Goal: Information Seeking & Learning: Learn about a topic

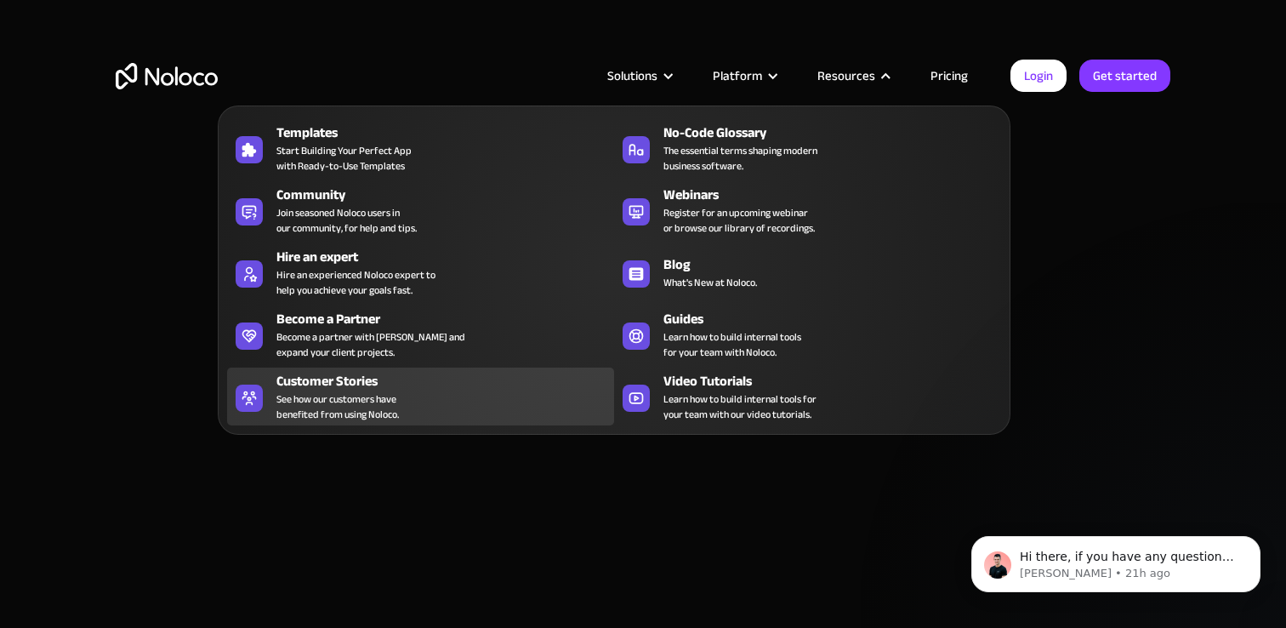
click at [459, 384] on div "Customer Stories" at bounding box center [448, 381] width 345 height 20
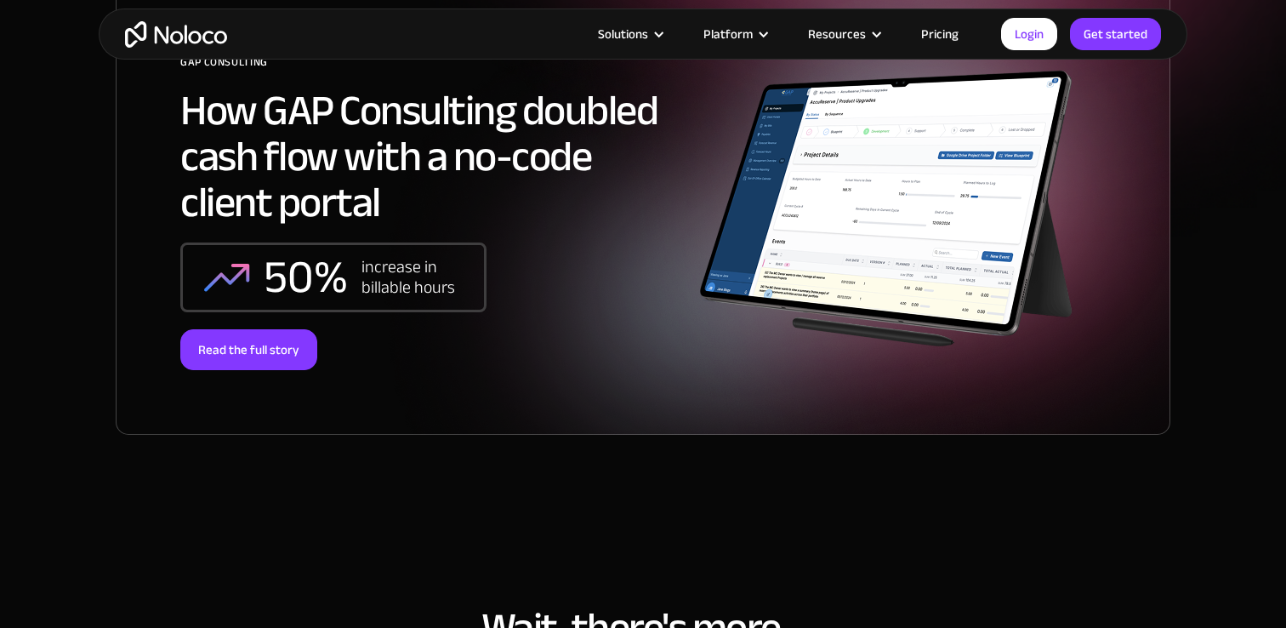
click at [272, 342] on div "Read the full story" at bounding box center [248, 349] width 137 height 41
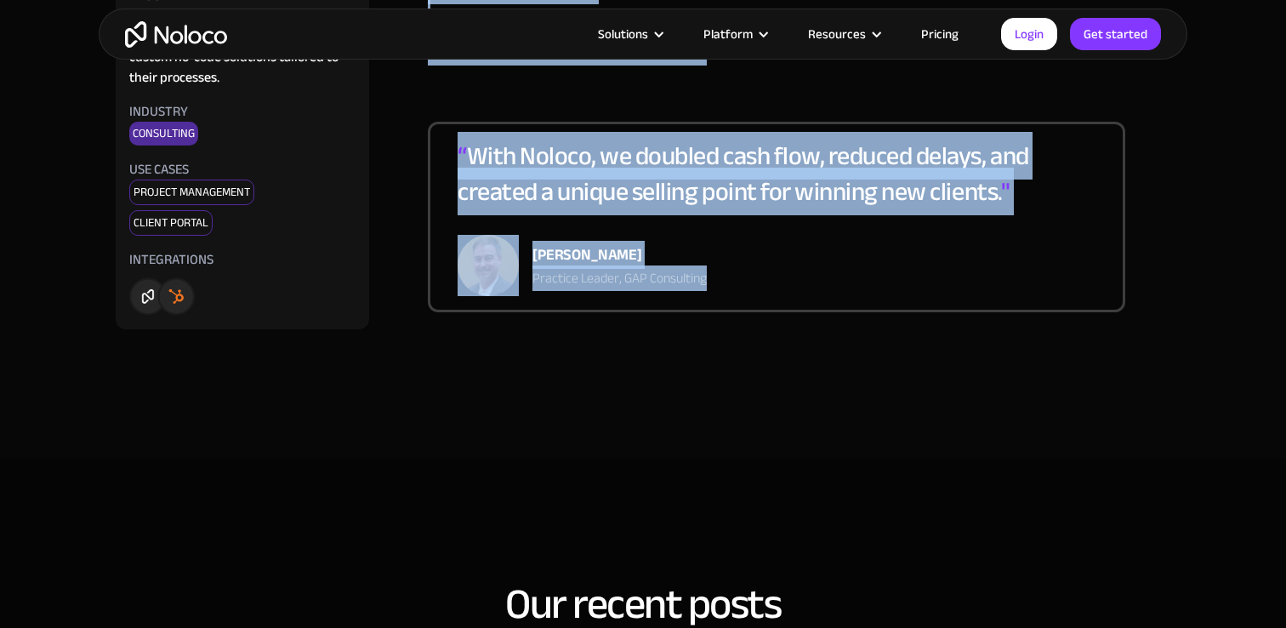
scroll to position [3149, 0]
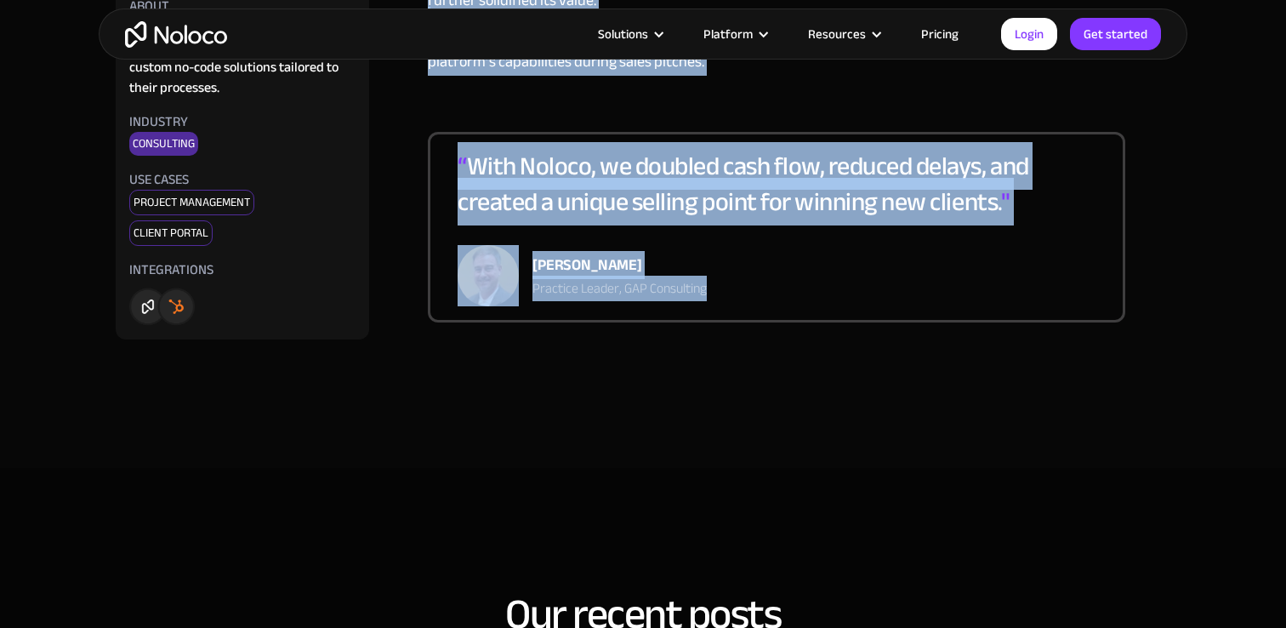
drag, startPoint x: 436, startPoint y: 277, endPoint x: 752, endPoint y: 342, distance: 322.1
copy div "The Challenge GAP was experiencing reduced cash flow due to delays in the proce…"
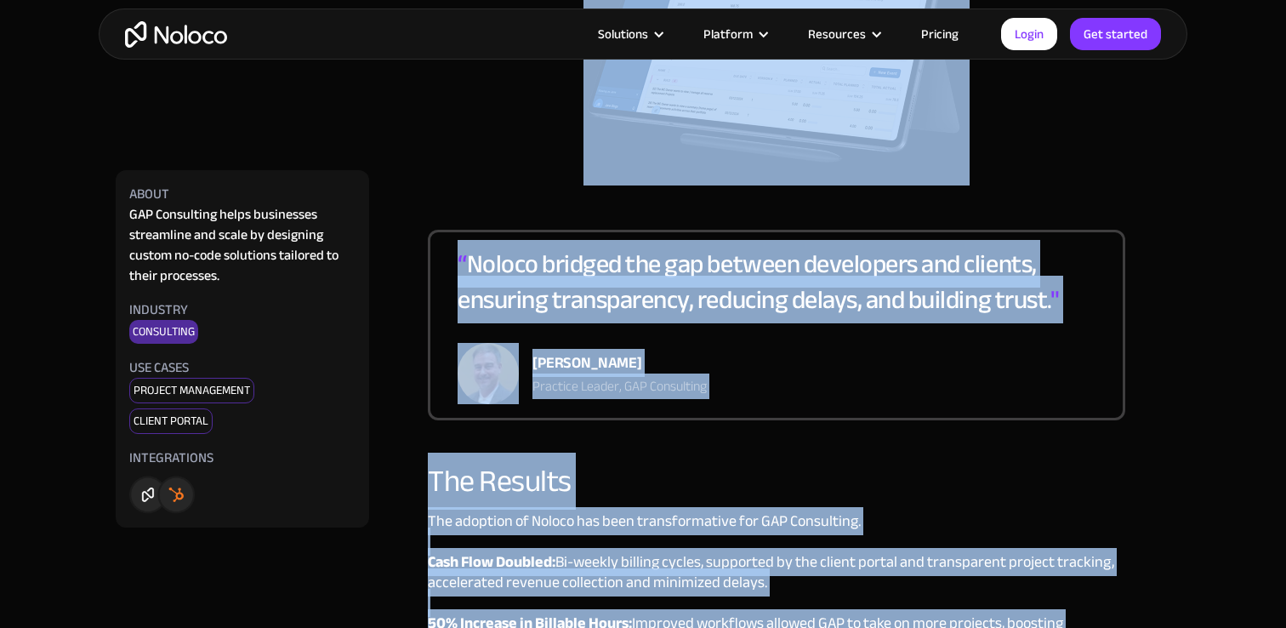
scroll to position [2347, 0]
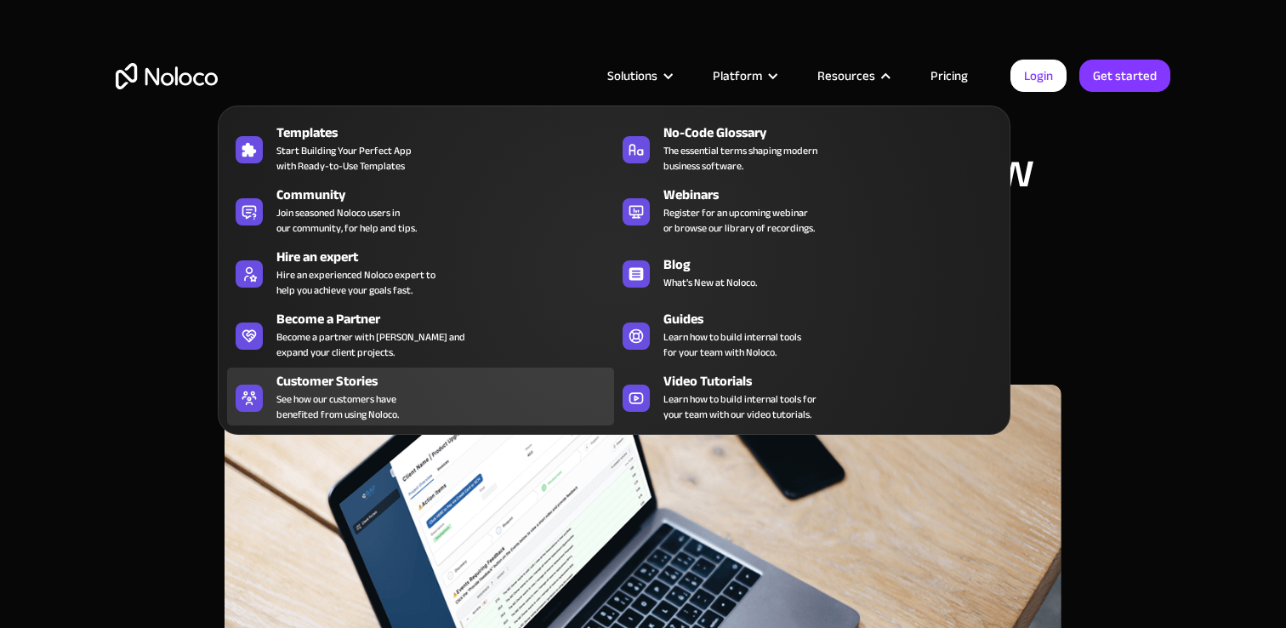
click at [425, 375] on div "Customer Stories" at bounding box center [448, 381] width 345 height 20
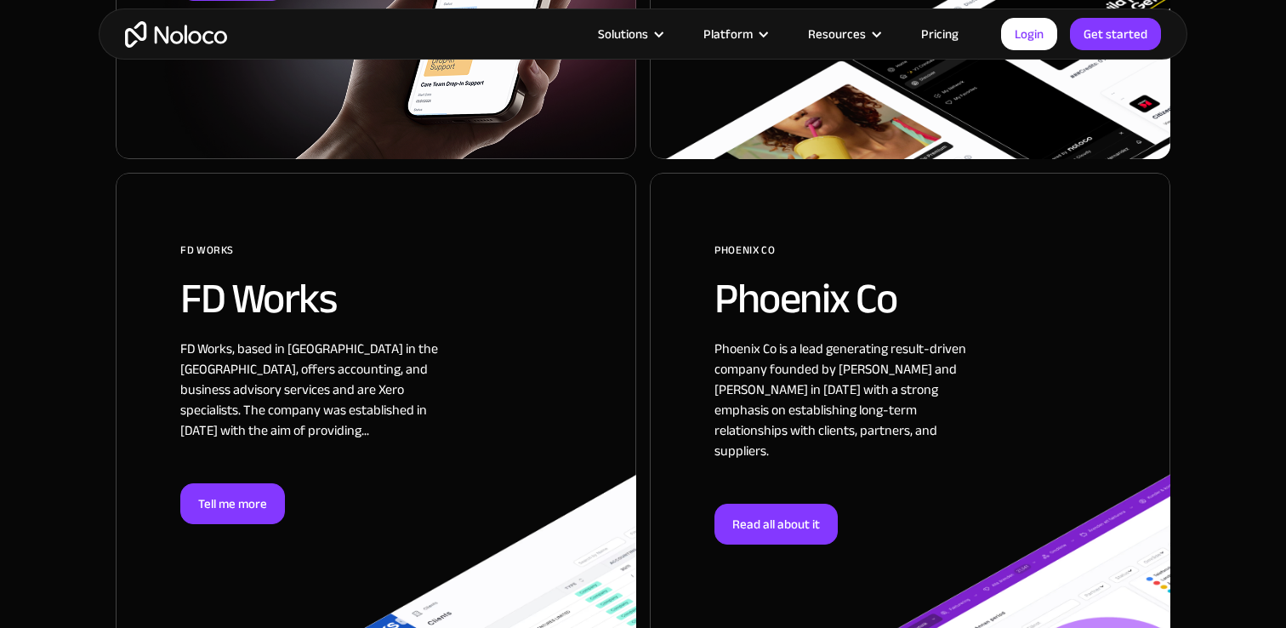
scroll to position [1584, 0]
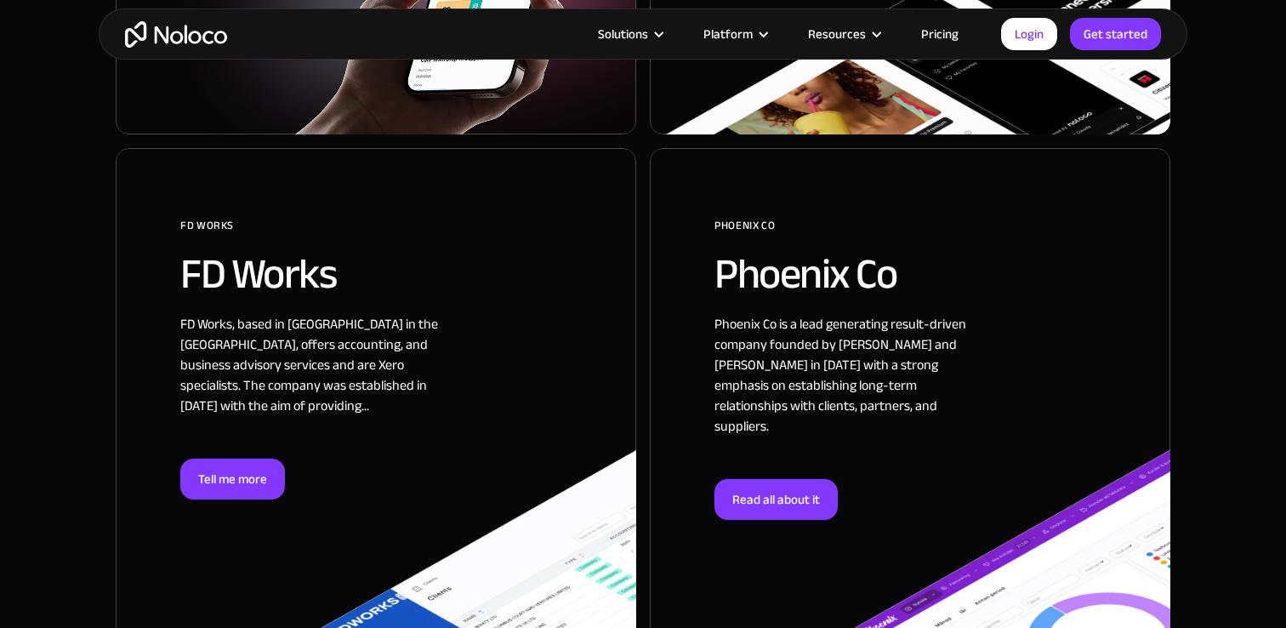
click at [247, 477] on div at bounding box center [376, 413] width 521 height 530
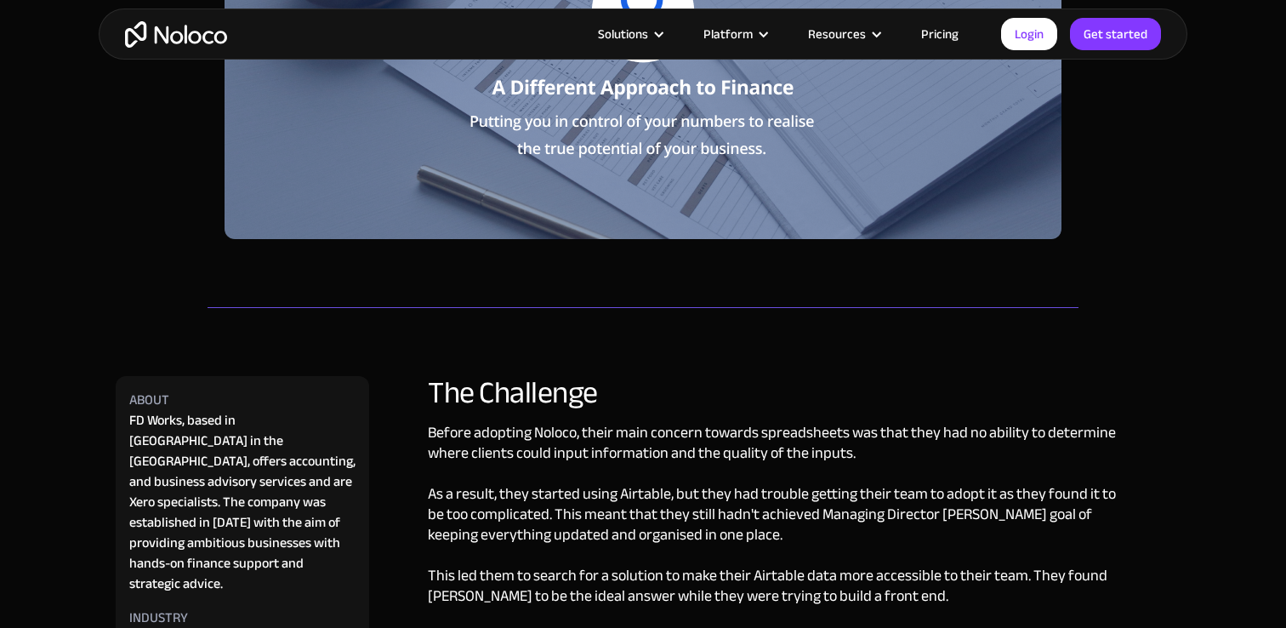
scroll to position [382, 0]
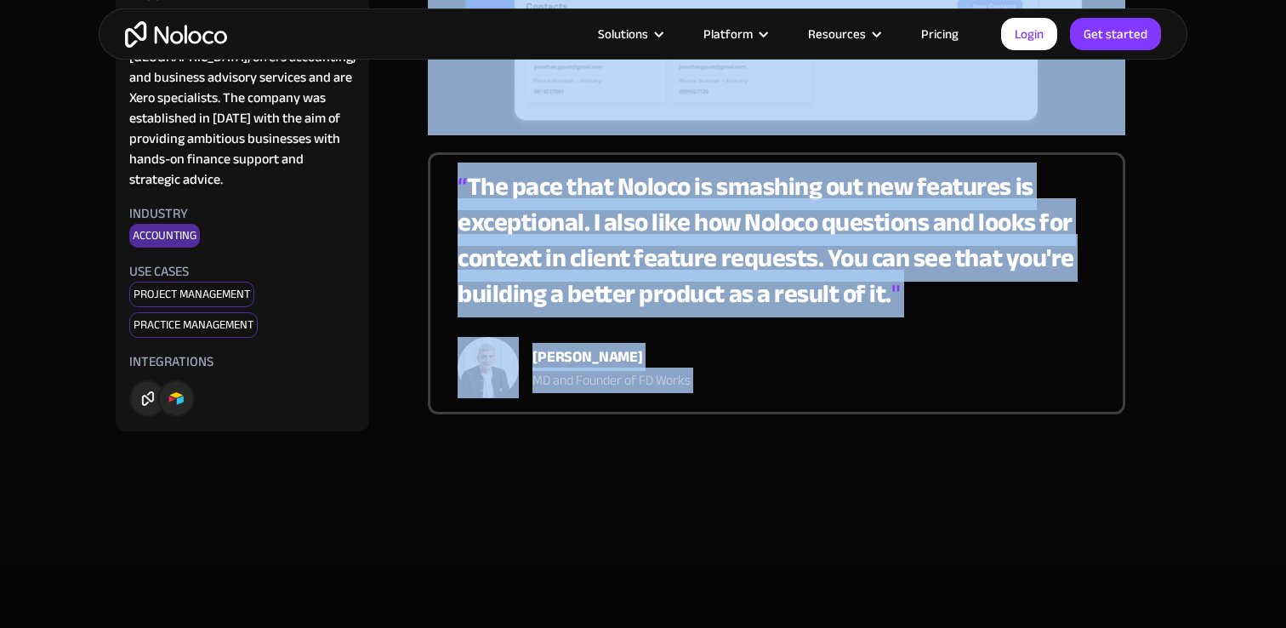
scroll to position [3682, 0]
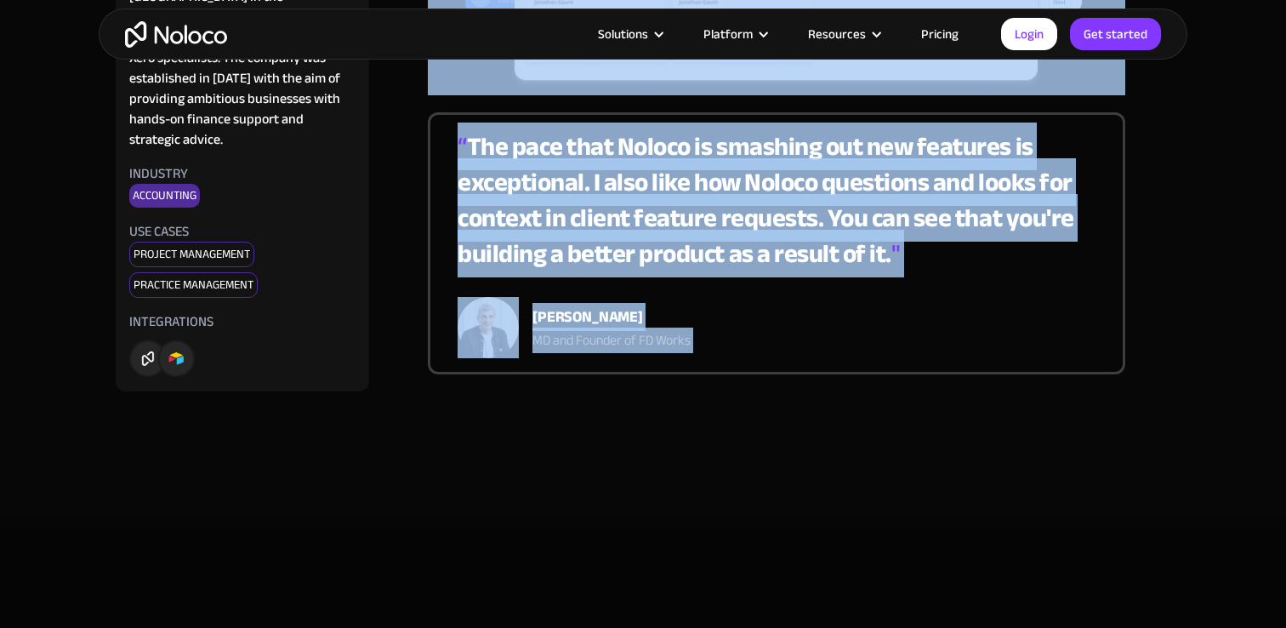
drag, startPoint x: 429, startPoint y: 325, endPoint x: 828, endPoint y: 532, distance: 449.6
copy div "Lor Ipsumdolo Sitame consecte Adipis, elits doei tempori utlabor etdoloremagn a…"
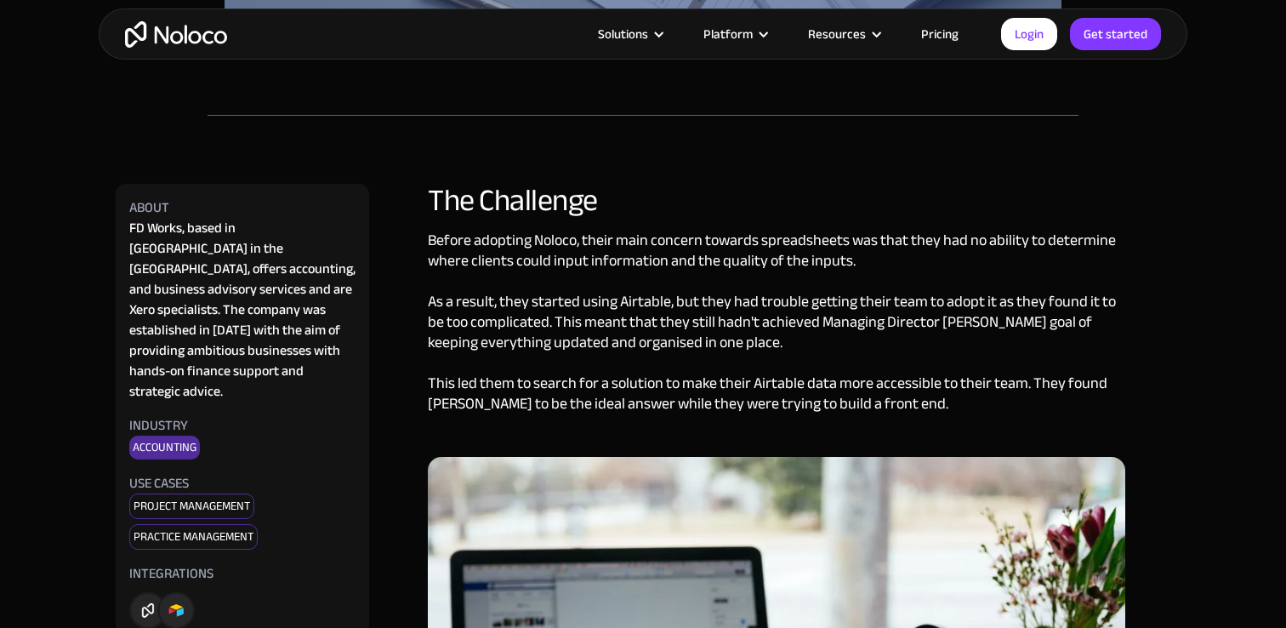
scroll to position [613, 0]
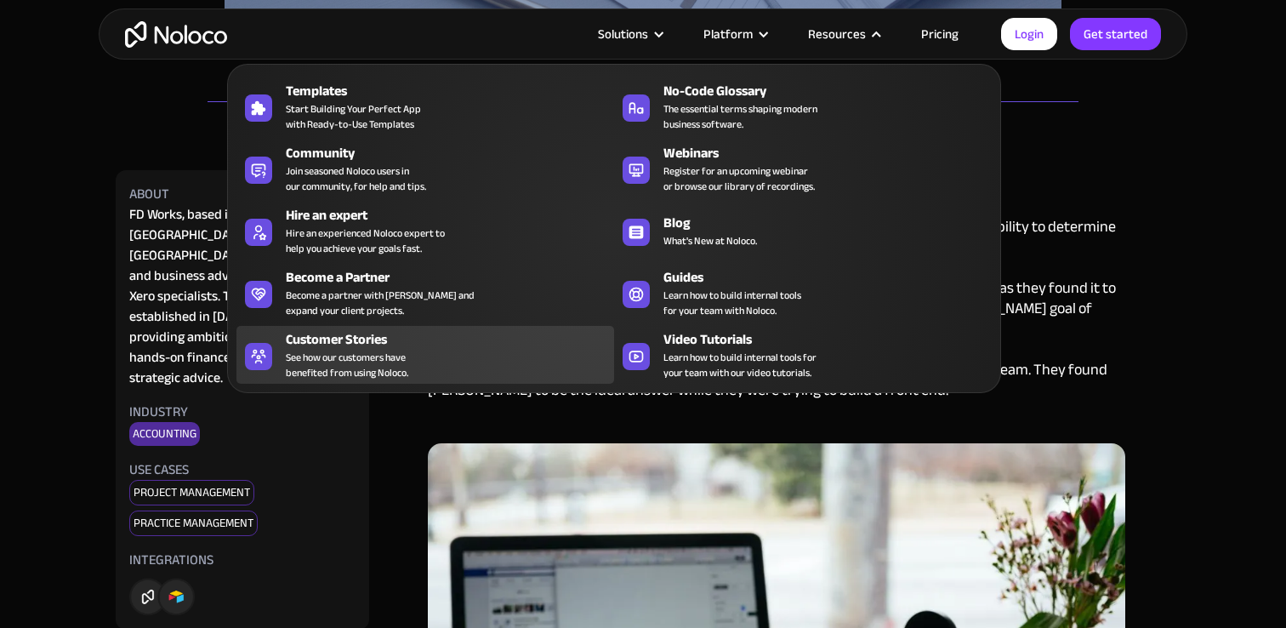
click at [415, 346] on div "Customer Stories" at bounding box center [454, 339] width 336 height 20
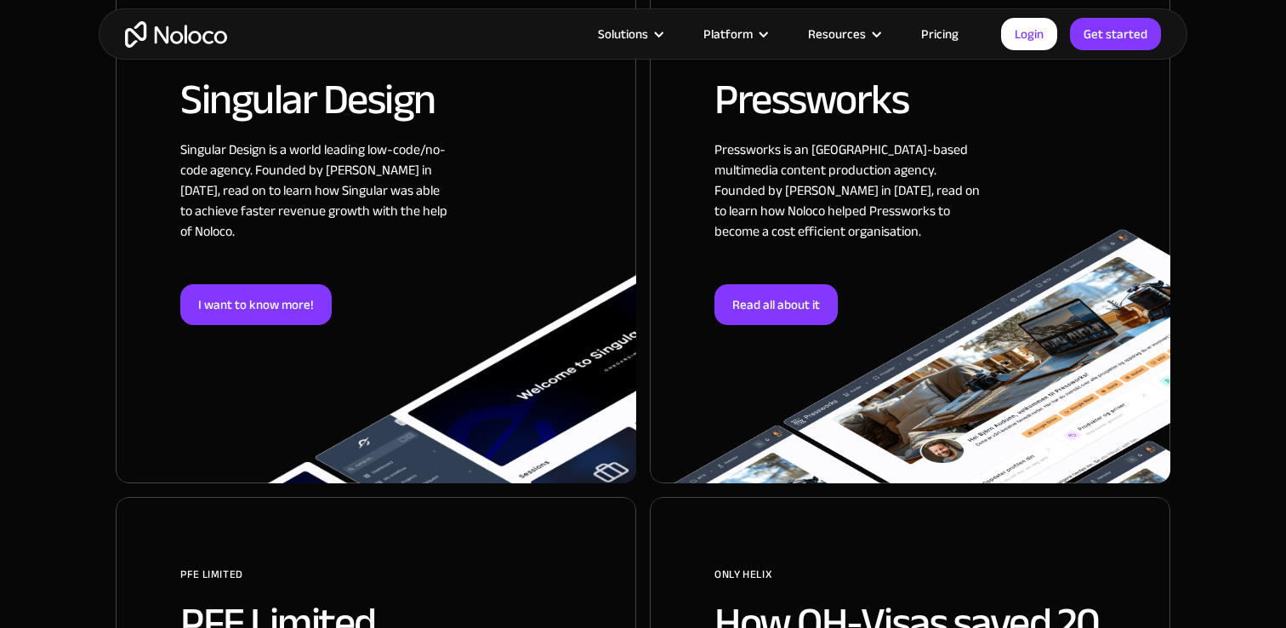
scroll to position [2304, 0]
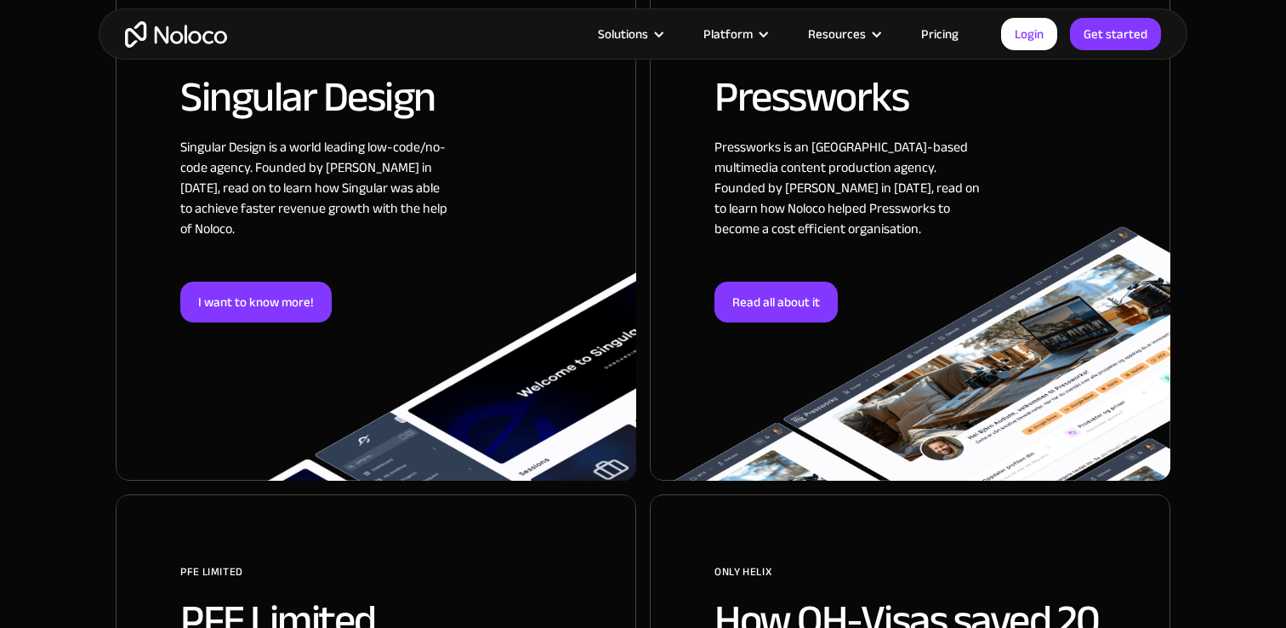
click at [277, 276] on div at bounding box center [376, 225] width 521 height 509
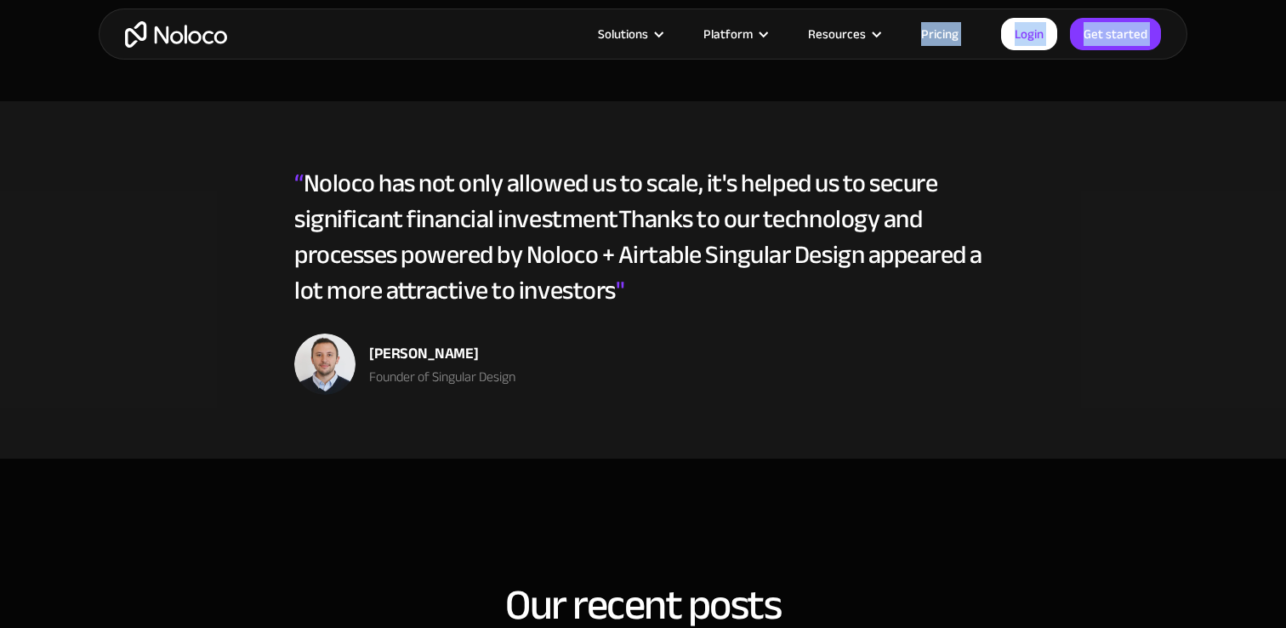
scroll to position [5401, 0]
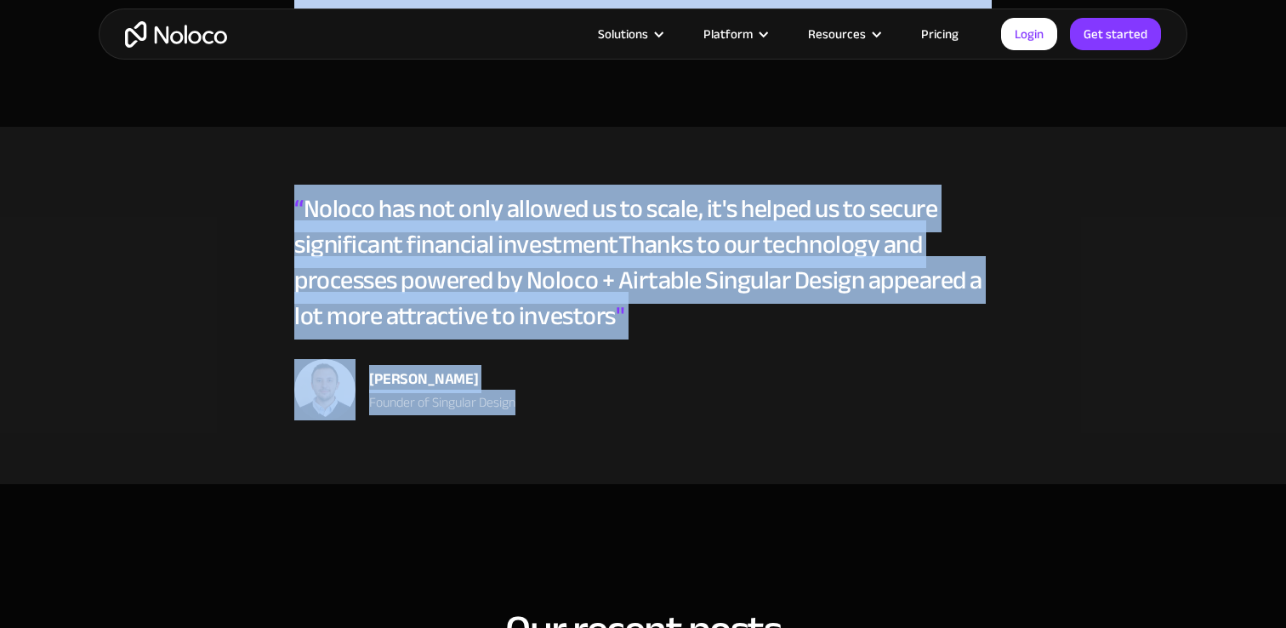
drag, startPoint x: 299, startPoint y: 228, endPoint x: 691, endPoint y: 403, distance: 430.2
copy div "Lor Ipsumdo Sitamet co 6050, Adipisci Elitse do e tempori utl-etdo/ma-aliq enim…"
